Goal: Find contact information: Find contact information

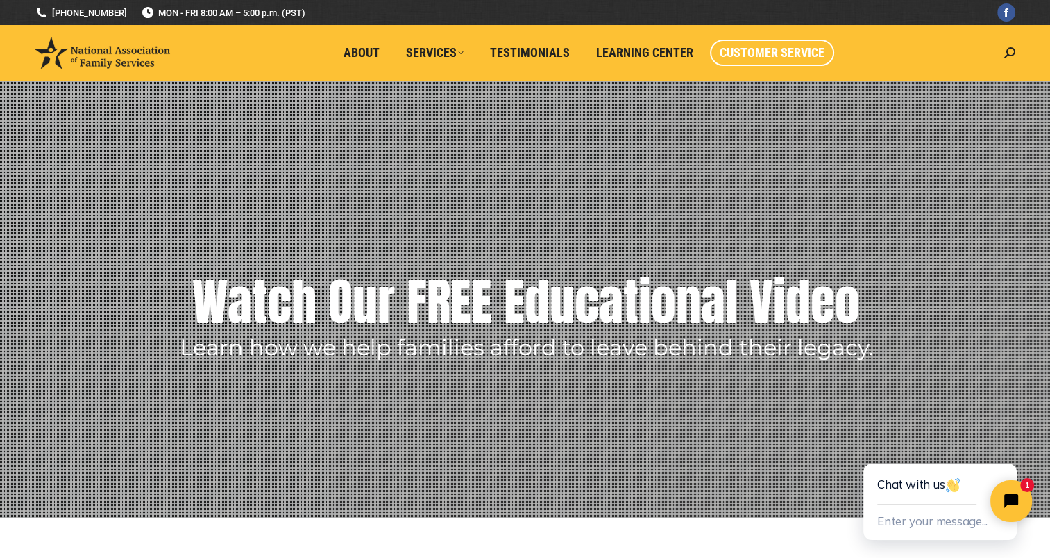
click at [758, 60] on span "Customer Service" at bounding box center [772, 52] width 105 height 15
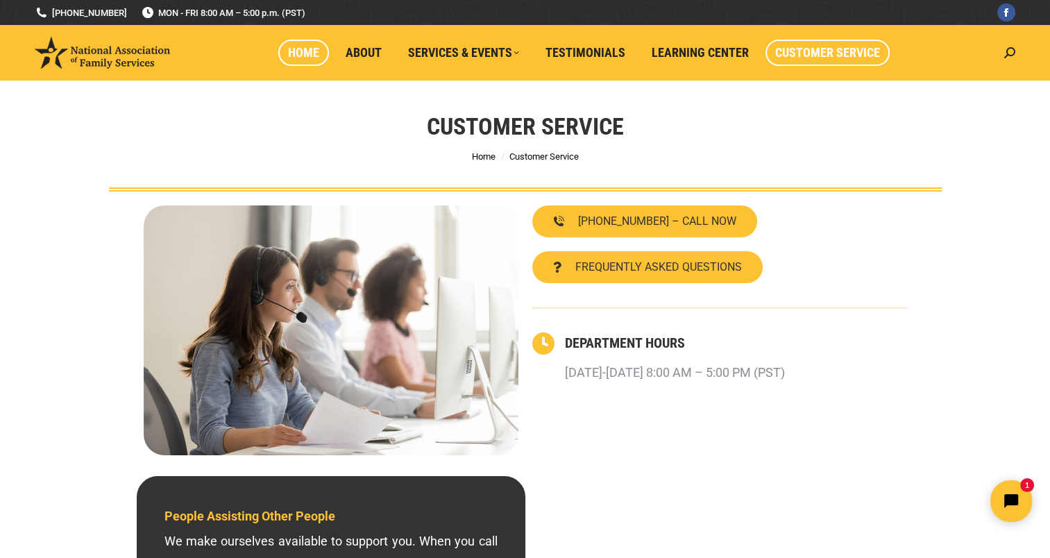
click at [308, 54] on span "Home" at bounding box center [303, 52] width 31 height 15
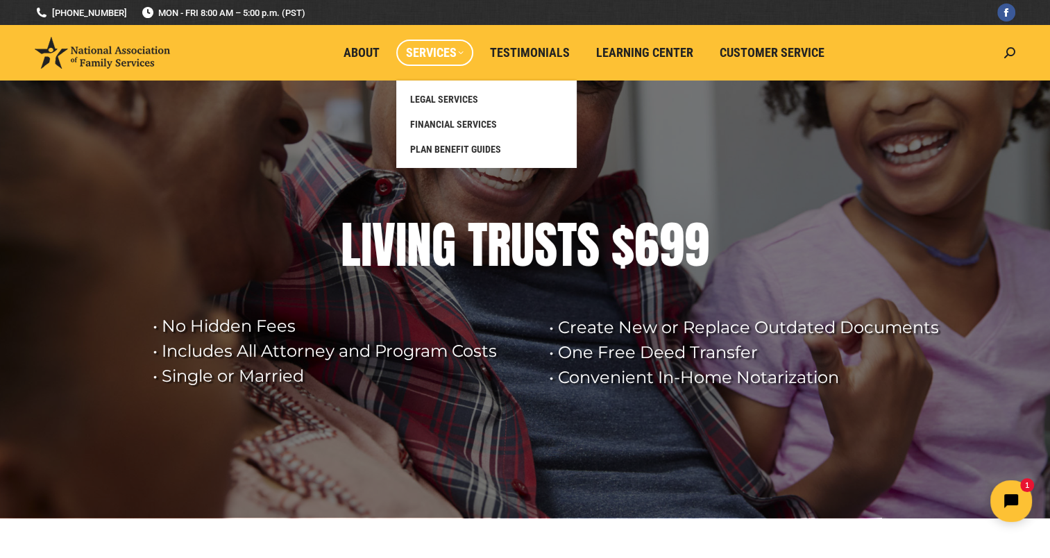
click at [450, 67] on li "Services LEGAL SERVICES FINANCIAL SERVICES PLAN BENEFIT GUIDES" at bounding box center [438, 53] width 84 height 56
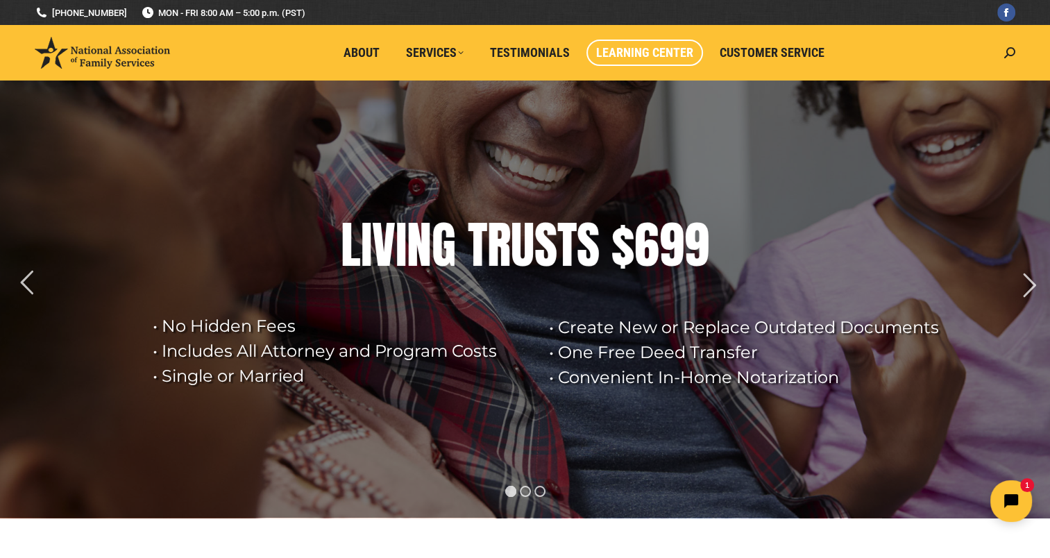
click at [643, 59] on span "Learning Center" at bounding box center [644, 52] width 97 height 15
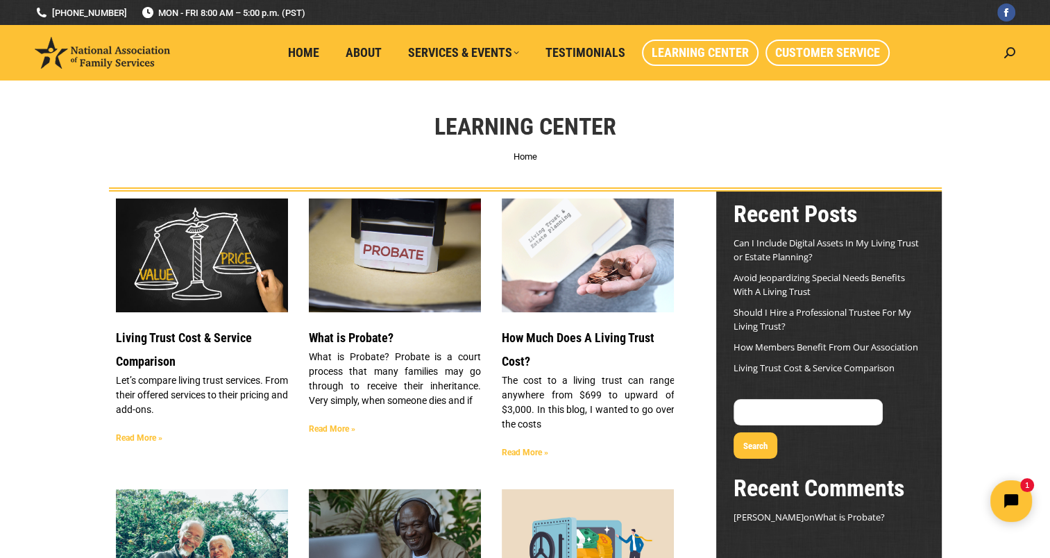
click at [789, 54] on span "Customer Service" at bounding box center [827, 52] width 105 height 15
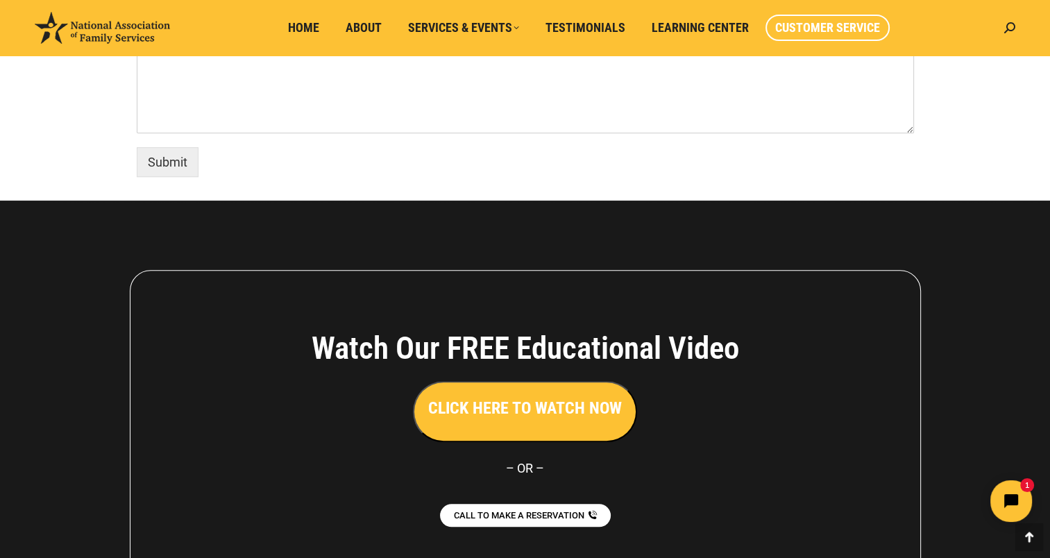
scroll to position [1216, 0]
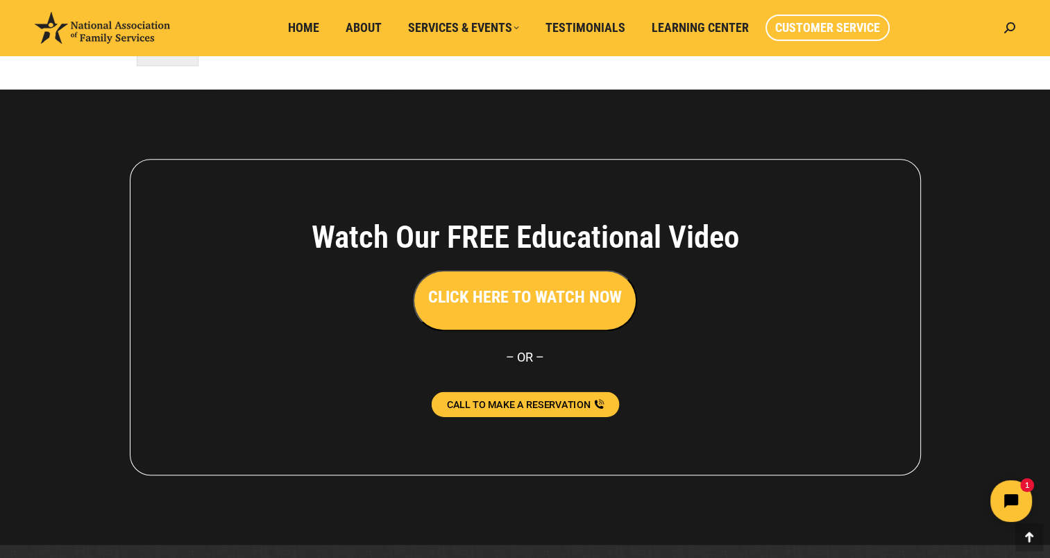
click at [529, 411] on link "CALL TO MAKE A RESERVATION" at bounding box center [525, 404] width 188 height 25
